Goal: Check status: Check status

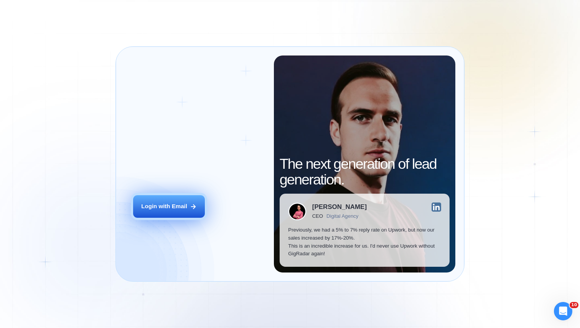
click at [192, 198] on button "Login with Email" at bounding box center [169, 206] width 72 height 23
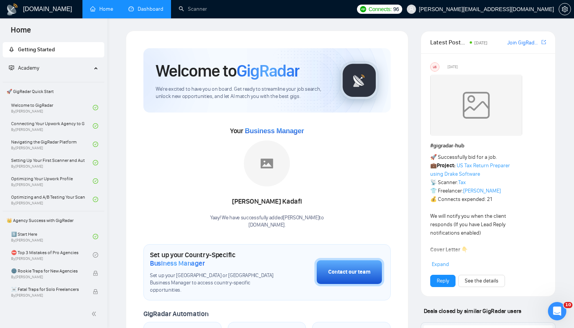
click at [146, 12] on link "Dashboard" at bounding box center [145, 9] width 35 height 7
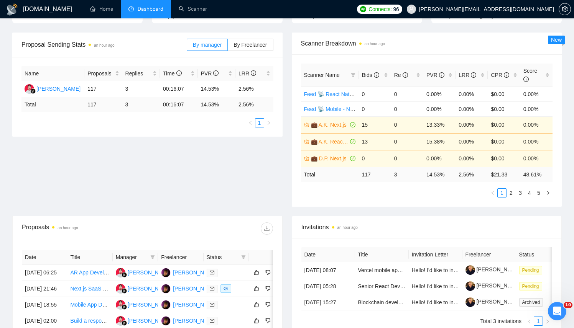
scroll to position [149, 0]
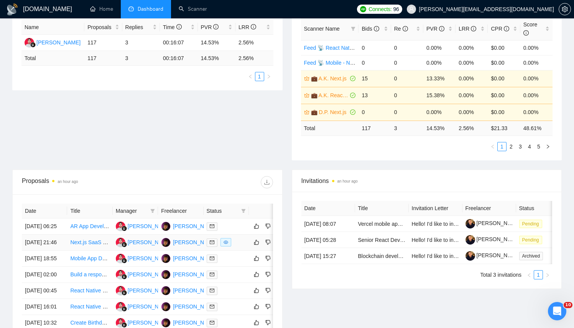
click at [241, 247] on div at bounding box center [226, 242] width 39 height 9
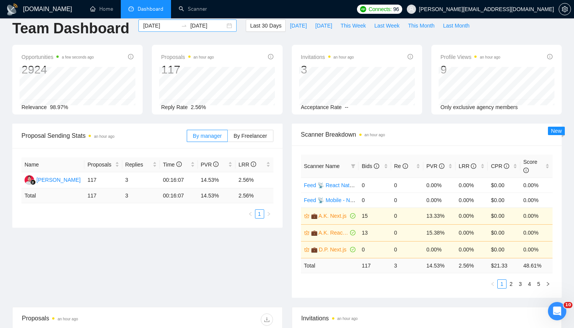
scroll to position [2, 0]
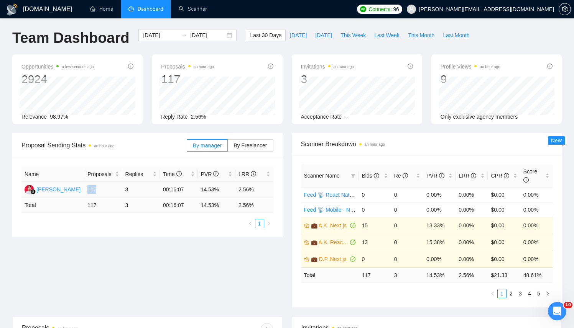
drag, startPoint x: 88, startPoint y: 190, endPoint x: 102, endPoint y: 190, distance: 14.6
click at [102, 190] on td "117" at bounding box center [103, 190] width 38 height 16
click at [249, 147] on span "By Freelancer" at bounding box center [249, 146] width 33 height 6
click at [228, 148] on input "By Freelancer" at bounding box center [228, 148] width 0 height 0
